Goal: Task Accomplishment & Management: Use online tool/utility

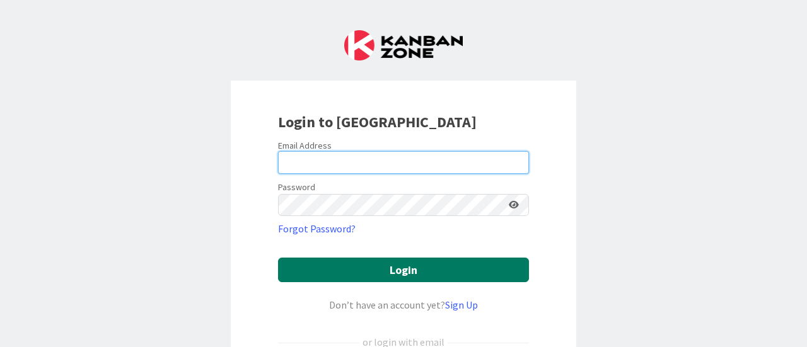
type input "[PERSON_NAME][EMAIL_ADDRESS][PERSON_NAME][DOMAIN_NAME]"
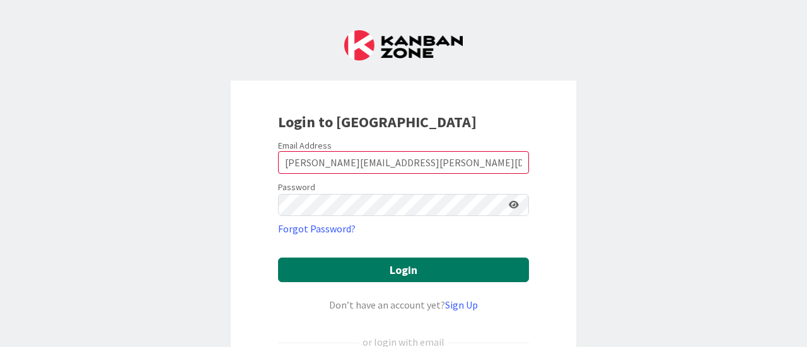
click at [400, 266] on button "Login" at bounding box center [403, 270] width 251 height 25
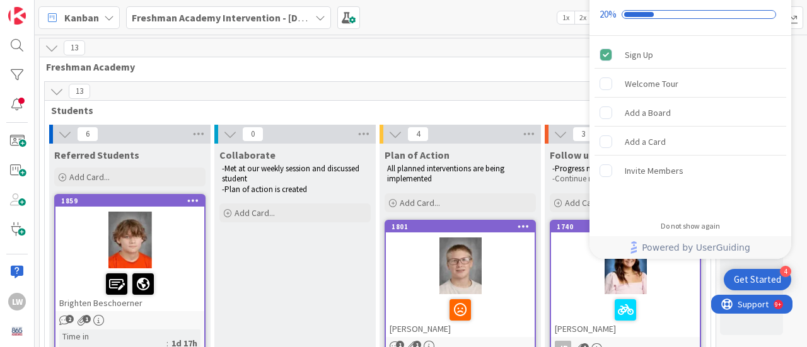
click at [470, 112] on span "Students" at bounding box center [373, 110] width 644 height 13
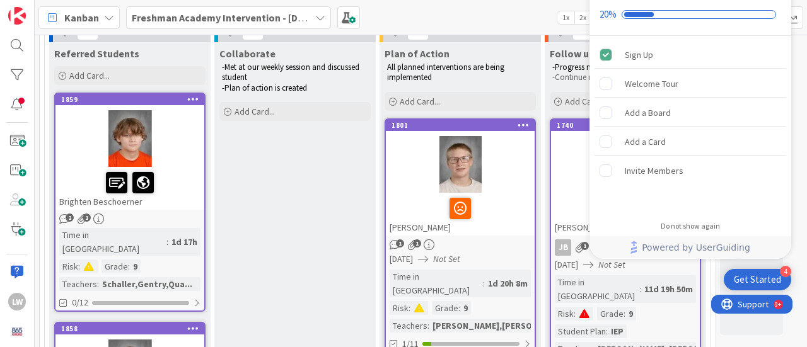
scroll to position [101, 0]
